Goal: Transaction & Acquisition: Obtain resource

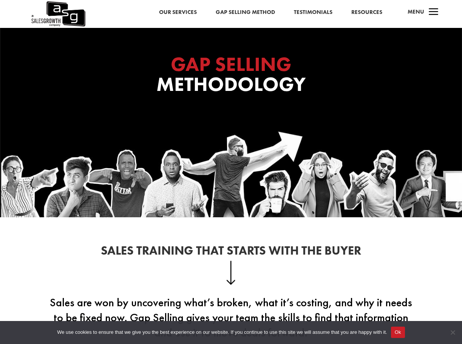
click at [369, 12] on link "Resources" at bounding box center [366, 13] width 31 height 10
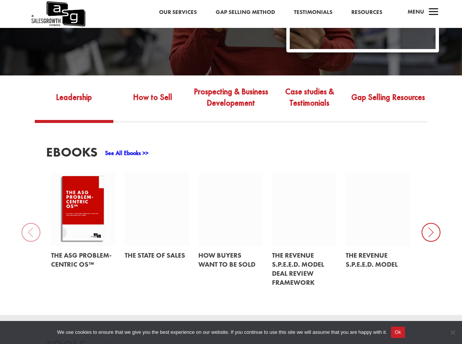
scroll to position [189, 0]
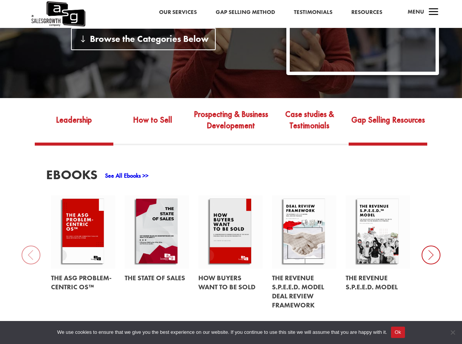
click at [360, 121] on link "Gap Selling Resources" at bounding box center [387, 125] width 79 height 35
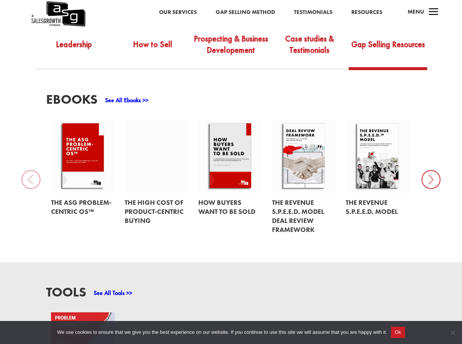
scroll to position [302, 0]
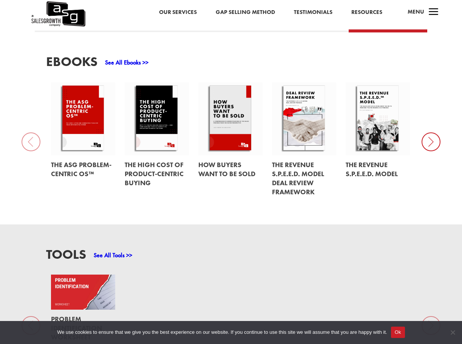
click at [132, 64] on link "See All Ebooks >>" at bounding box center [126, 62] width 43 height 8
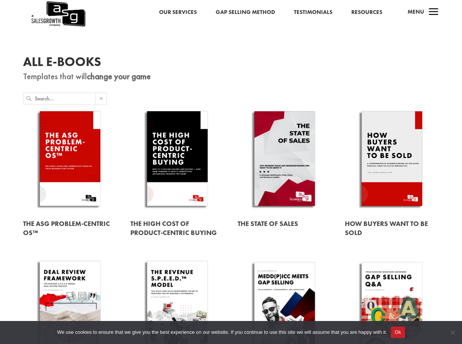
click at [399, 332] on button "Ok" at bounding box center [398, 332] width 14 height 11
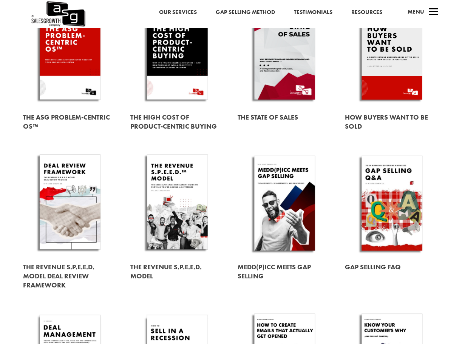
scroll to position [113, 0]
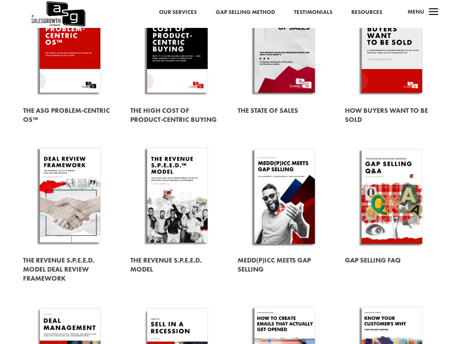
click at [290, 199] on link at bounding box center [284, 196] width 94 height 107
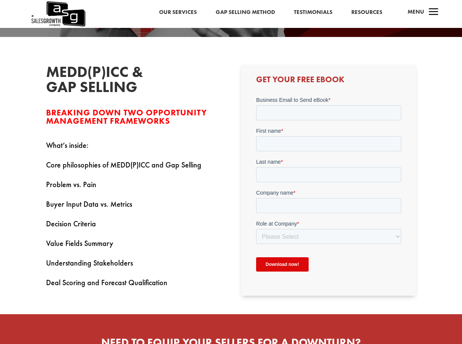
scroll to position [151, 0]
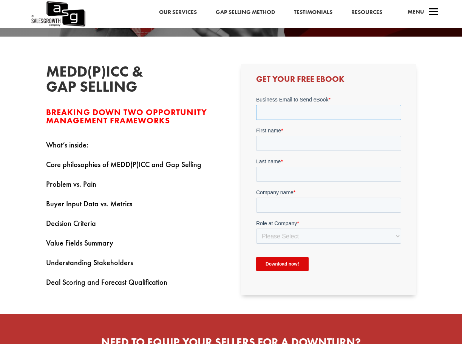
click at [336, 111] on input "Business Email to Send eBook *" at bounding box center [328, 112] width 145 height 15
type input "matt.jennison@bizgroup.ae"
click at [313, 142] on input "First name *" at bounding box center [328, 142] width 145 height 15
type input "Matt"
type input "Jennison"
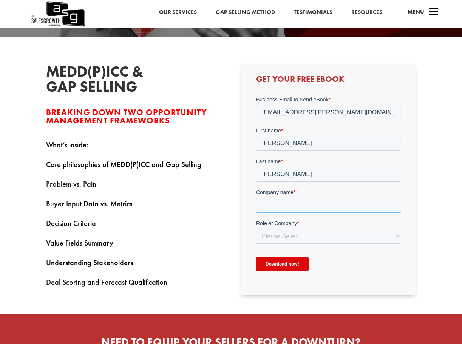
click at [315, 203] on input "Company name *" at bounding box center [328, 204] width 145 height 15
type input "Biz Group"
click at [318, 234] on select "Please Select C-Level (CRO, CSO, etc) Senior Leadership (VP of Sales, VP of Ena…" at bounding box center [328, 235] width 145 height 15
select select "Senior Leadership (VP of Sales, VP of Enablement, etc)"
click at [256, 228] on select "Please Select C-Level (CRO, CSO, etc) Senior Leadership (VP of Sales, VP of Ena…" at bounding box center [328, 235] width 145 height 15
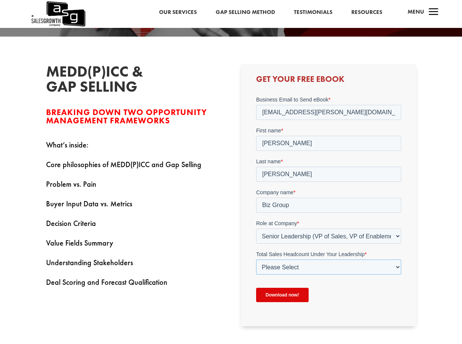
click at [347, 267] on select "Please Select Just Me 1-9 10-19 20-49 50-99 100+" at bounding box center [328, 266] width 145 height 15
click at [256, 259] on select "Please Select Just Me 1-9 10-19 20-49 50-99 100+" at bounding box center [328, 266] width 145 height 15
click at [302, 267] on select "Please Select Just Me 1-9 10-19 20-49 50-99 100+" at bounding box center [328, 266] width 145 height 15
select select "1-9"
click at [256, 259] on select "Please Select Just Me 1-9 10-19 20-49 50-99 100+" at bounding box center [328, 266] width 145 height 15
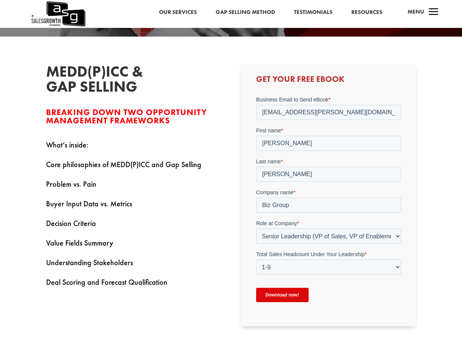
click at [290, 294] on input "Download now!" at bounding box center [282, 295] width 52 height 14
